Goal: Navigation & Orientation: Find specific page/section

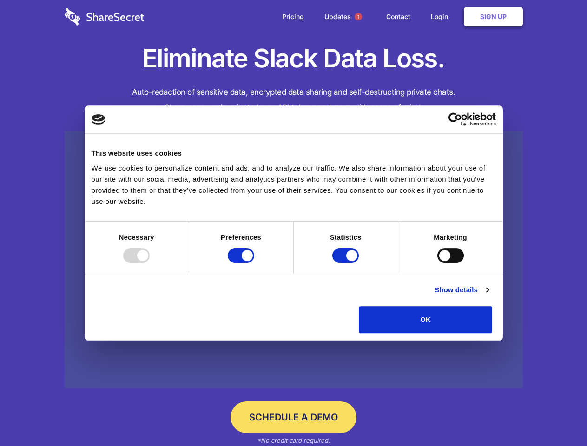
click at [150, 263] on div at bounding box center [136, 255] width 26 height 15
click at [254, 263] on input "Preferences" at bounding box center [241, 255] width 26 height 15
checkbox input "false"
click at [347, 263] on input "Statistics" at bounding box center [345, 255] width 26 height 15
checkbox input "false"
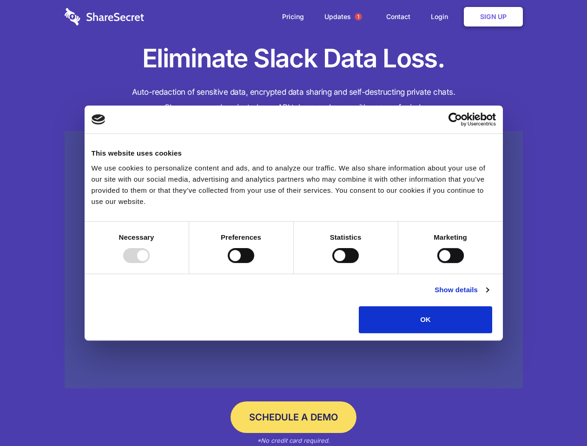
click at [437, 263] on input "Marketing" at bounding box center [450, 255] width 26 height 15
checkbox input "true"
click at [488, 296] on link "Show details" at bounding box center [462, 289] width 54 height 11
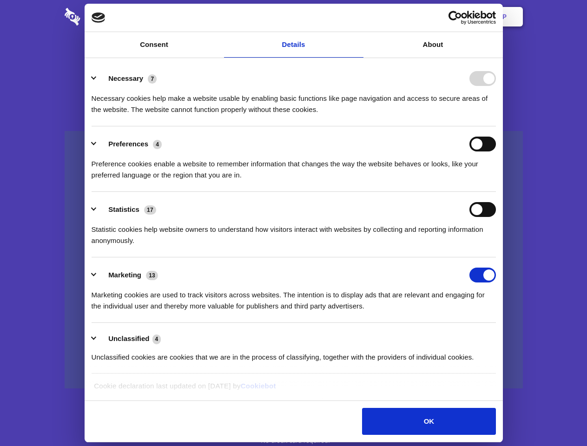
click at [496, 126] on li "Necessary 7 Necessary cookies help make a website usable by enabling basic func…" at bounding box center [294, 94] width 404 height 66
click at [358, 17] on span "1" at bounding box center [358, 16] width 7 height 7
